Goal: Information Seeking & Learning: Learn about a topic

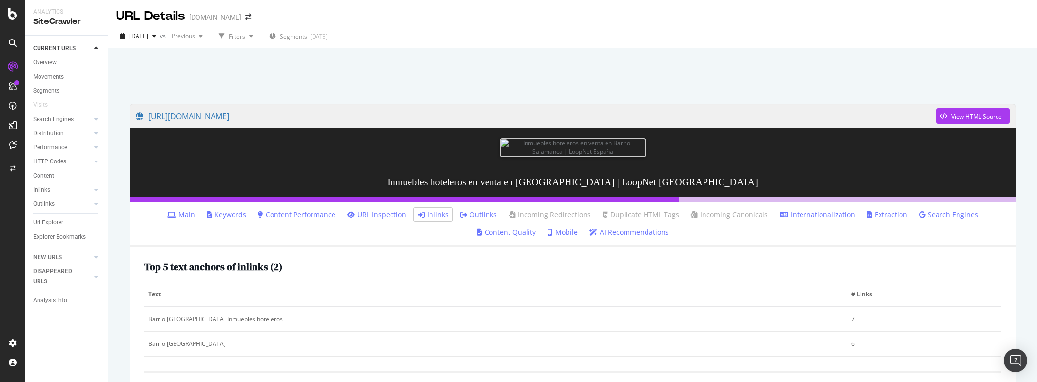
scroll to position [293, 0]
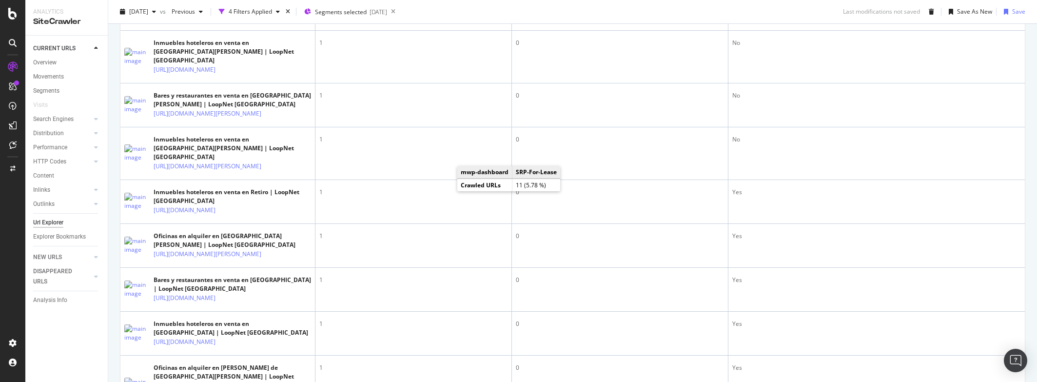
scroll to position [439, 0]
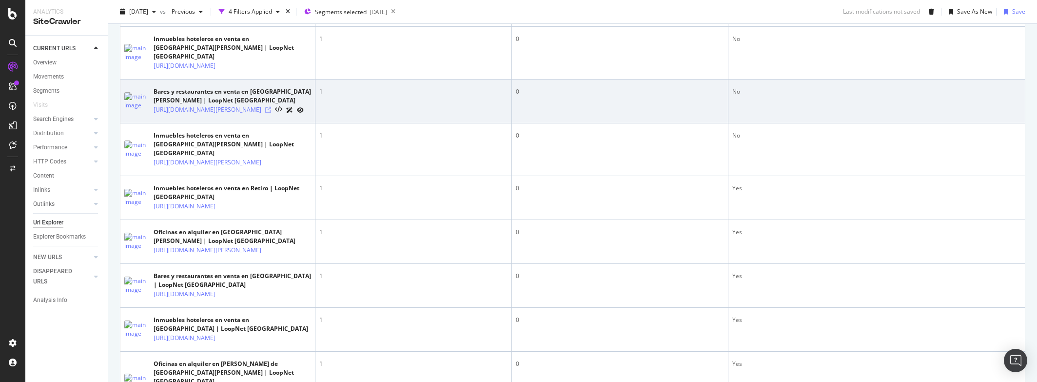
click at [271, 113] on icon at bounding box center [268, 110] width 6 height 6
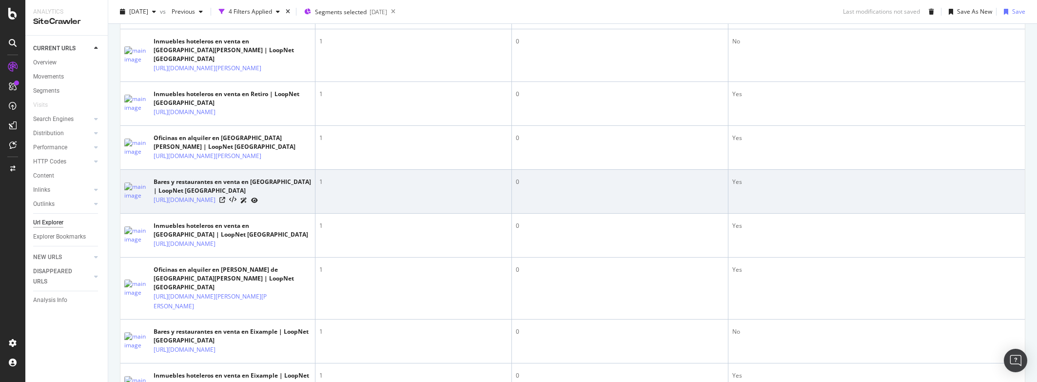
scroll to position [536, 0]
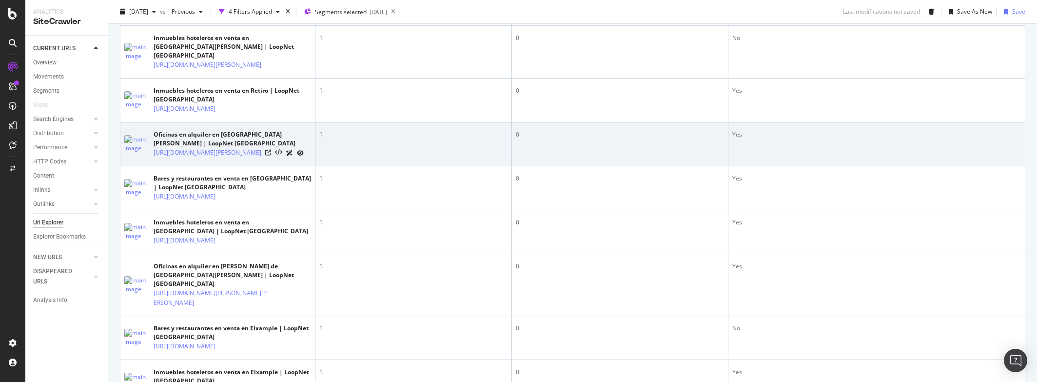
click at [273, 158] on div "[URL][DOMAIN_NAME][PERSON_NAME]" at bounding box center [232, 153] width 157 height 10
click at [271, 156] on icon at bounding box center [268, 153] width 6 height 6
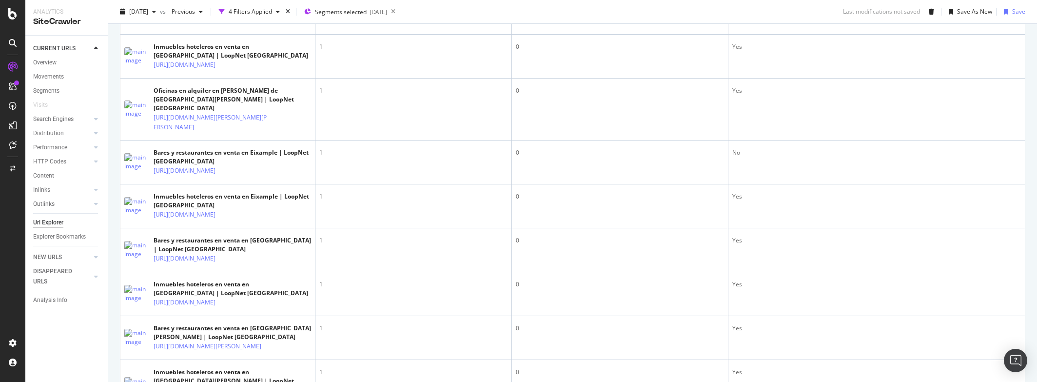
scroll to position [731, 0]
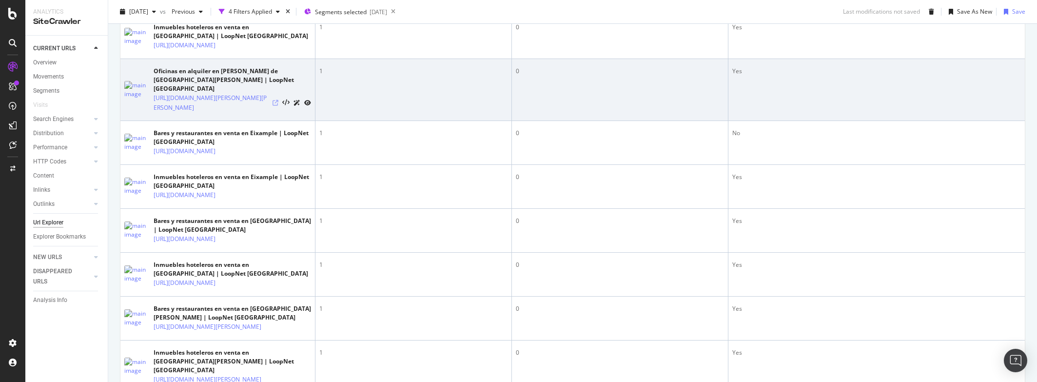
click at [275, 106] on icon at bounding box center [276, 103] width 6 height 6
